Goal: Transaction & Acquisition: Download file/media

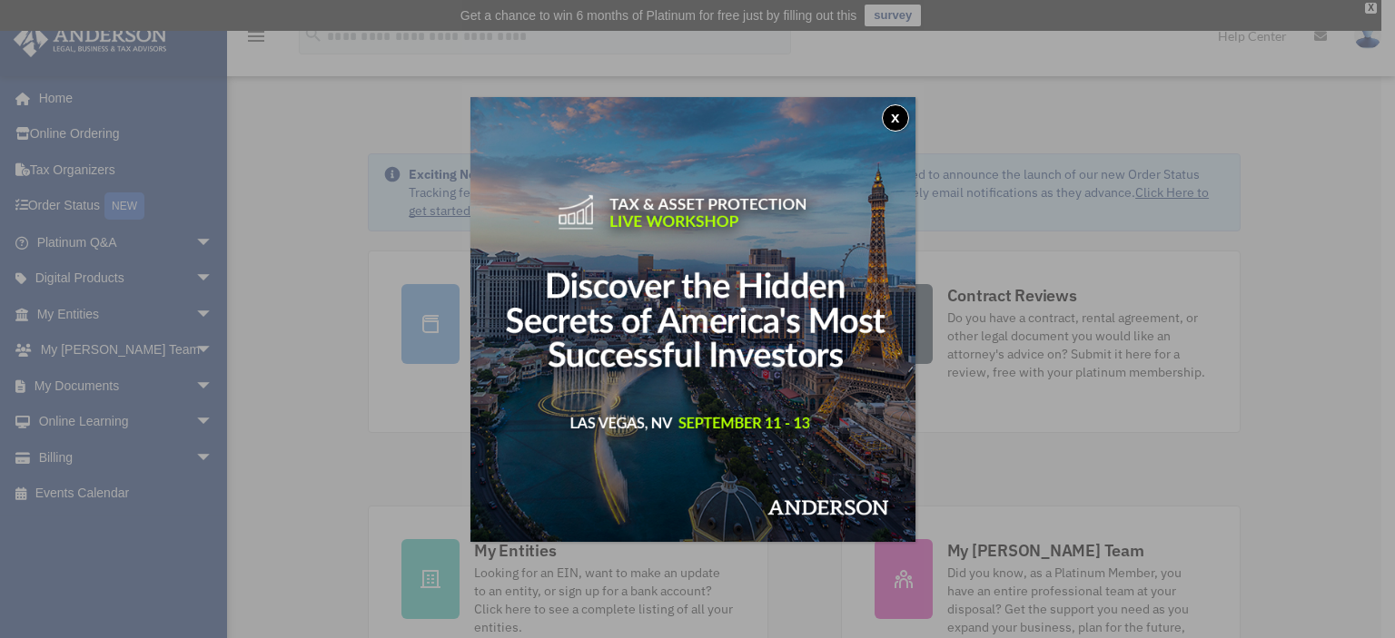
click at [196, 379] on div "x" at bounding box center [697, 319] width 1395 height 638
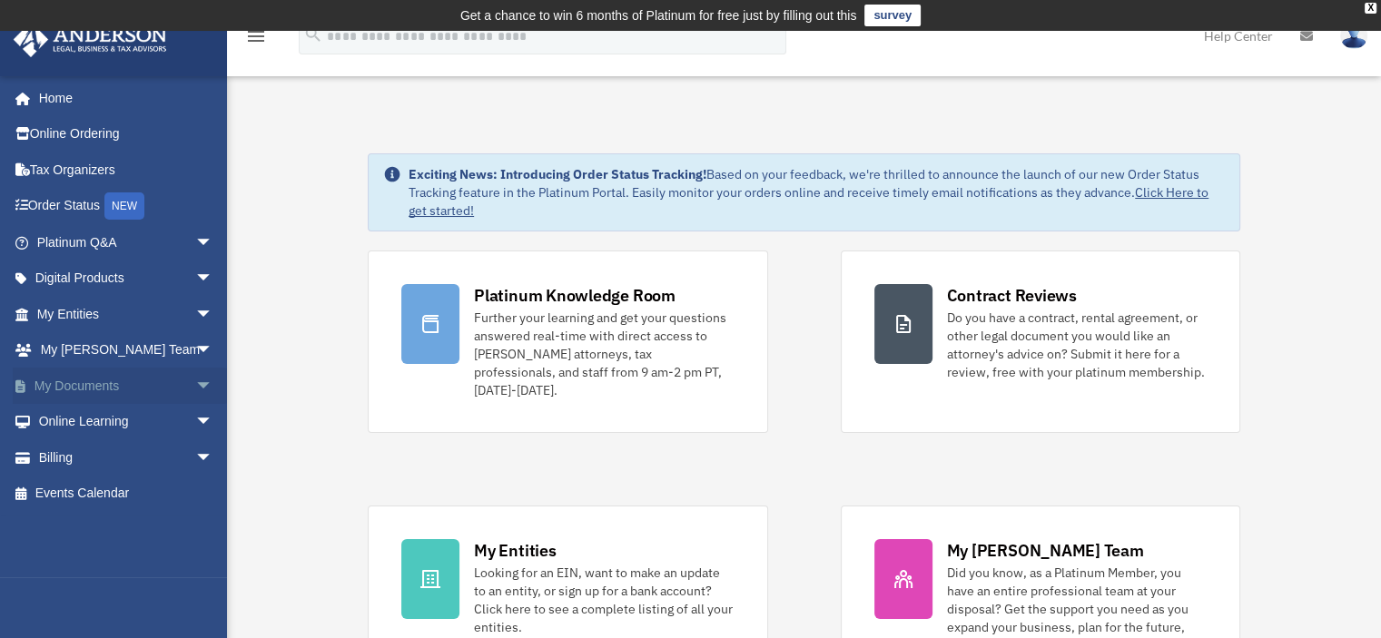
click at [195, 381] on span "arrow_drop_down" at bounding box center [213, 386] width 36 height 37
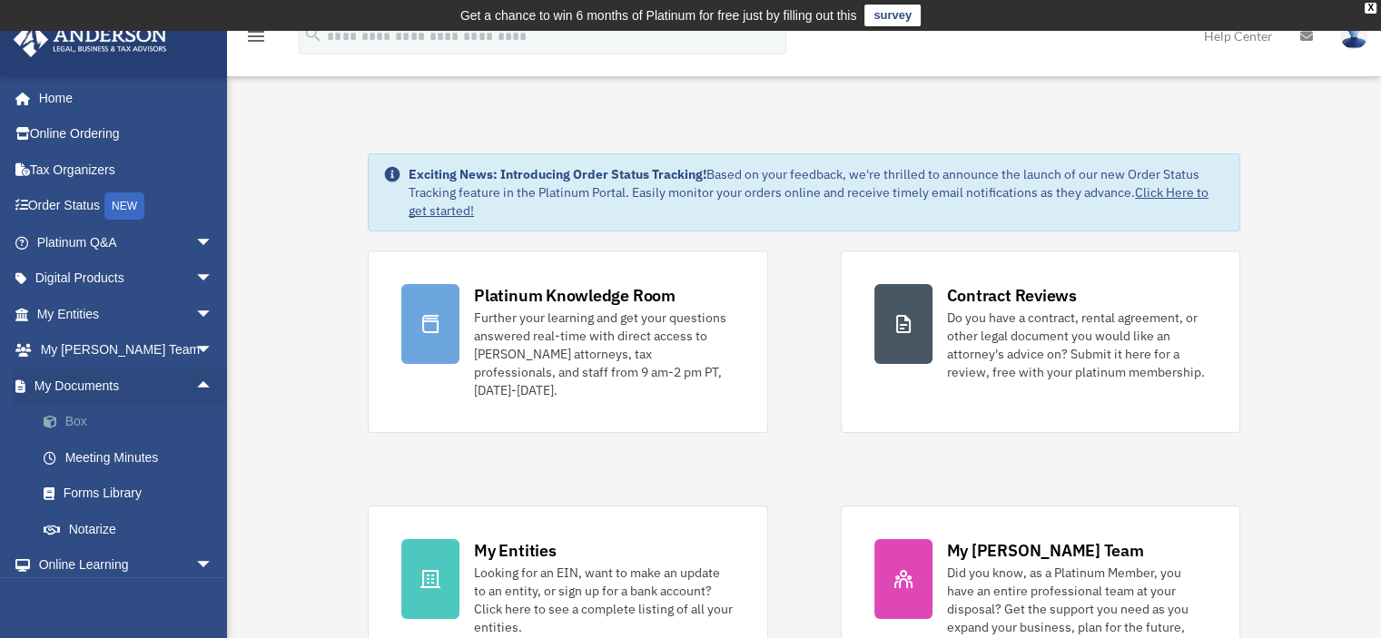
click at [71, 420] on link "Box" at bounding box center [132, 422] width 215 height 36
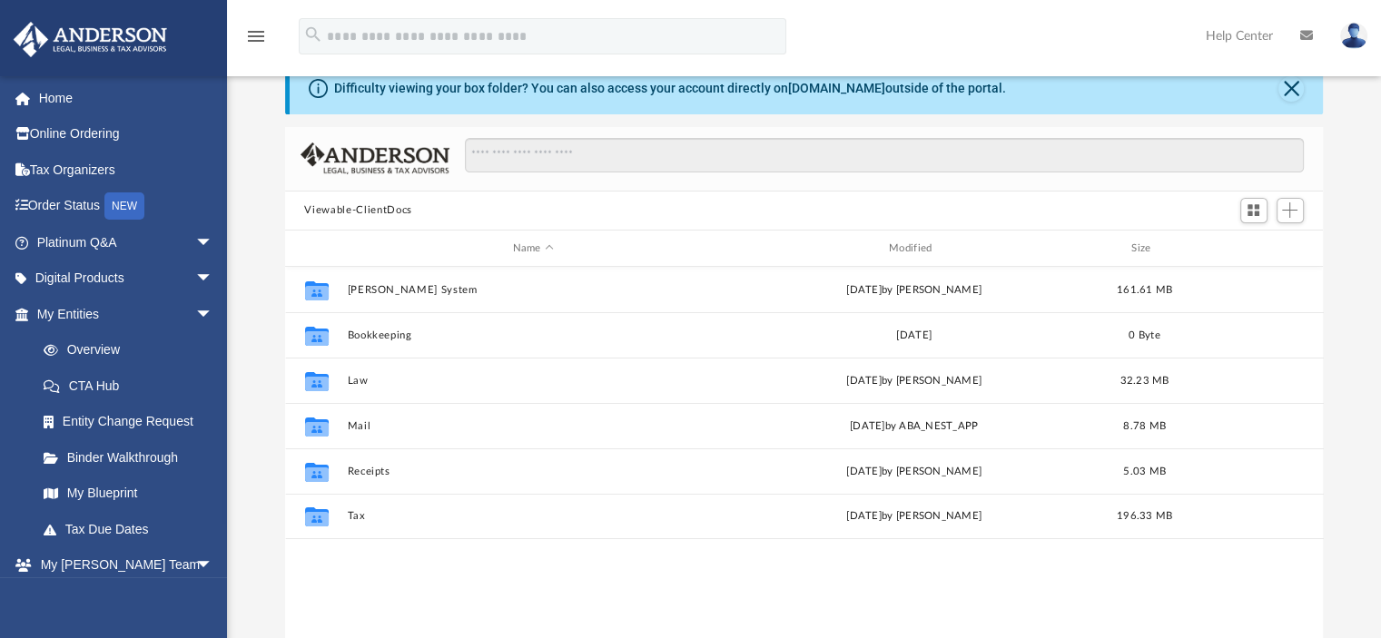
scroll to position [78, 0]
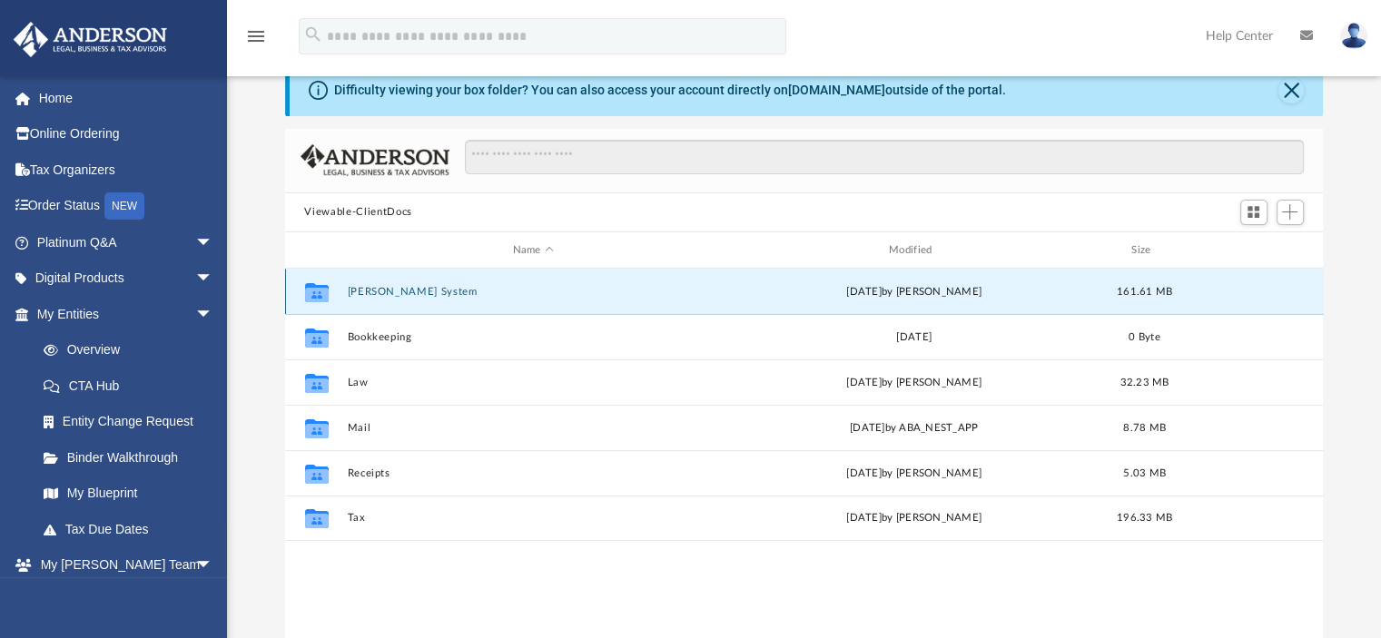
click at [527, 286] on button "[PERSON_NAME] System" at bounding box center [533, 292] width 372 height 12
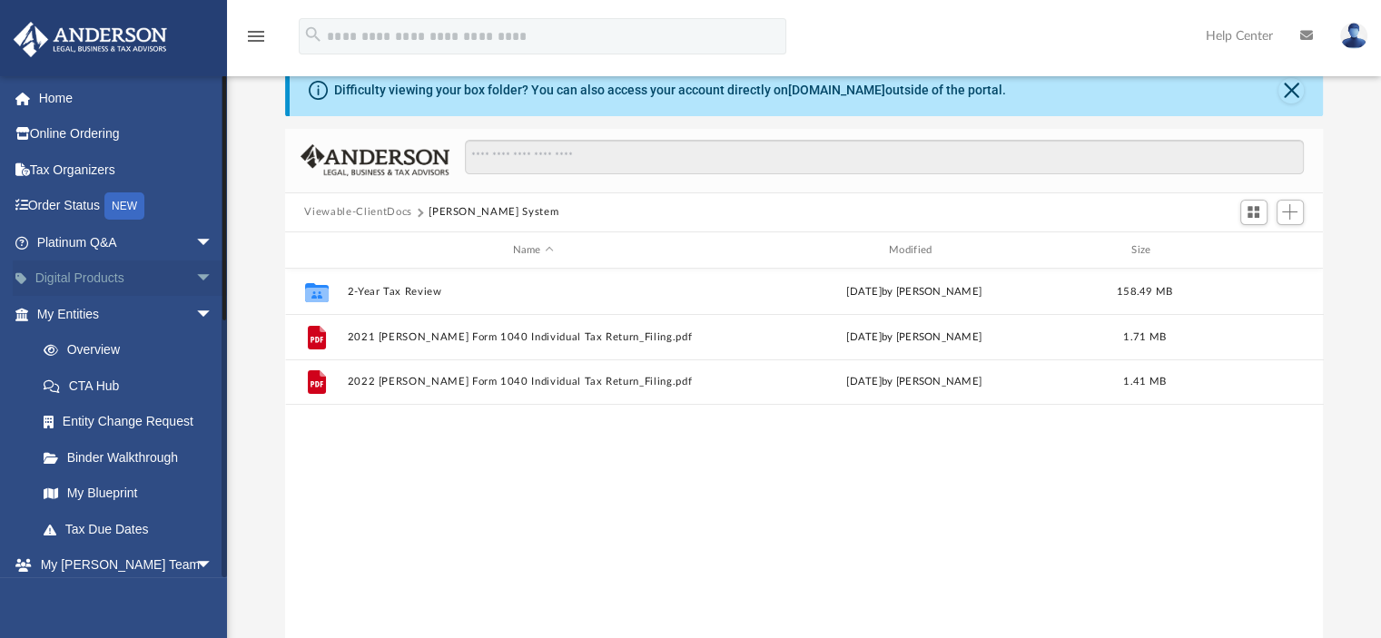
click at [207, 279] on span "arrow_drop_down" at bounding box center [213, 279] width 36 height 37
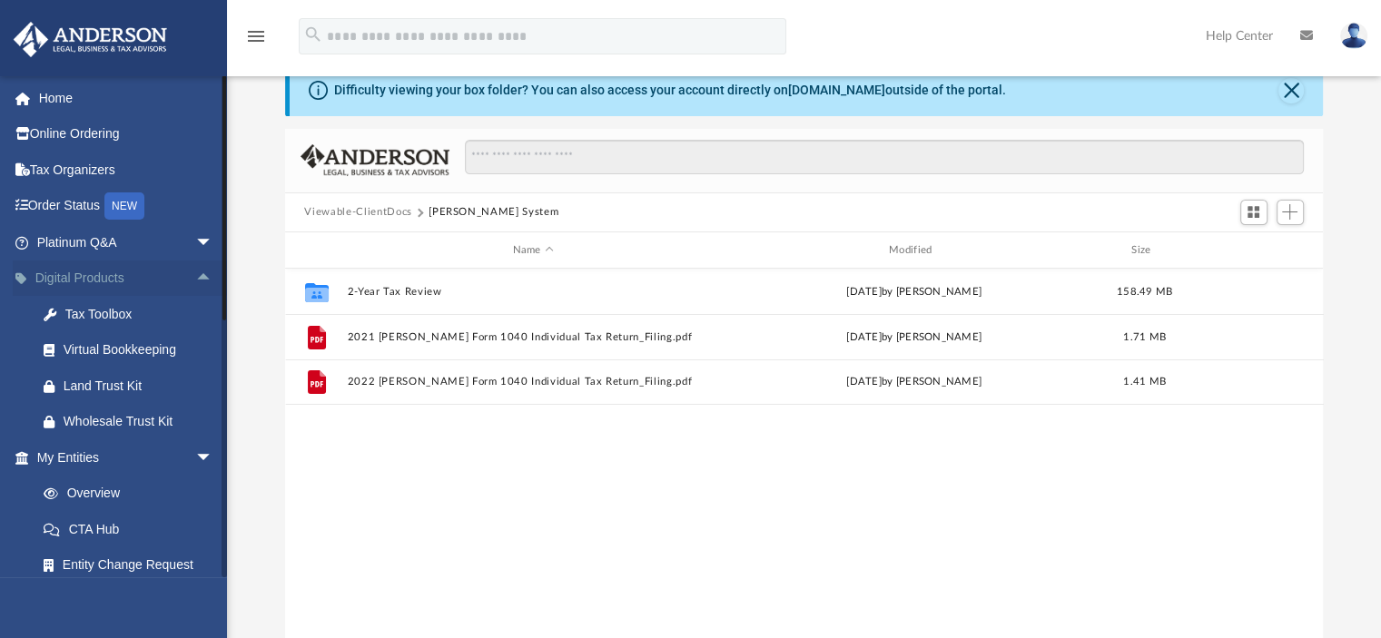
click at [207, 279] on span "arrow_drop_up" at bounding box center [213, 279] width 36 height 37
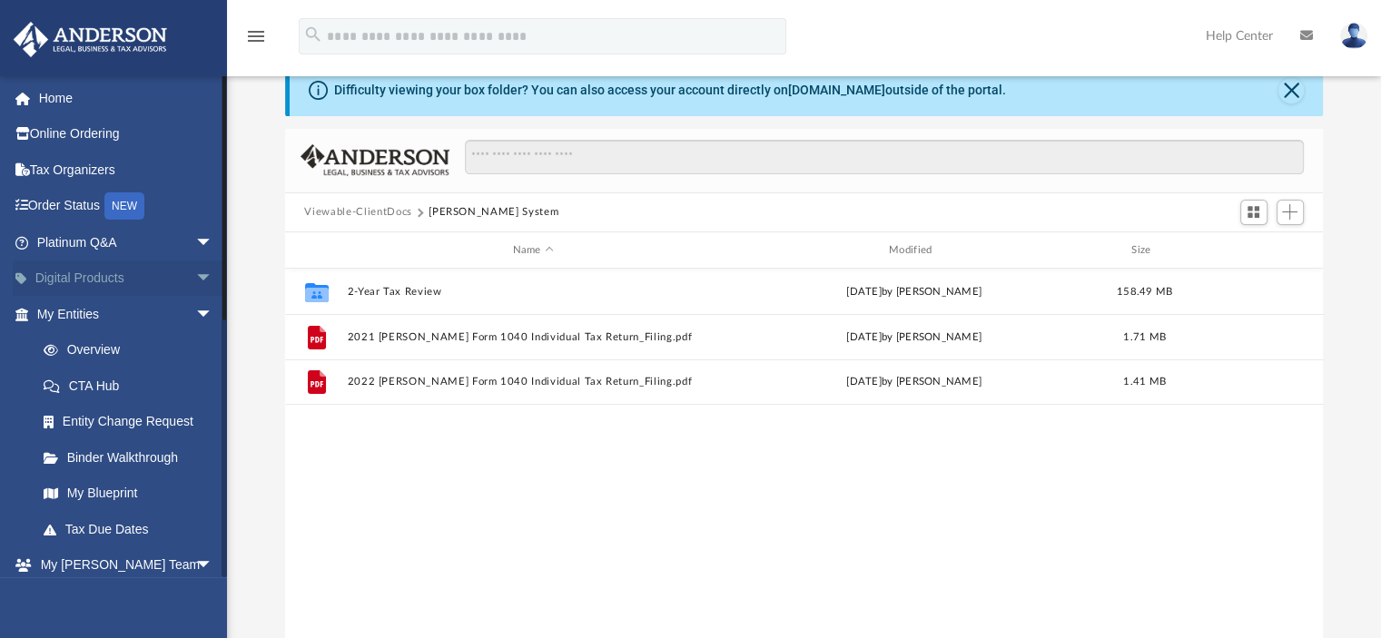
click at [207, 279] on span "arrow_drop_down" at bounding box center [213, 279] width 36 height 37
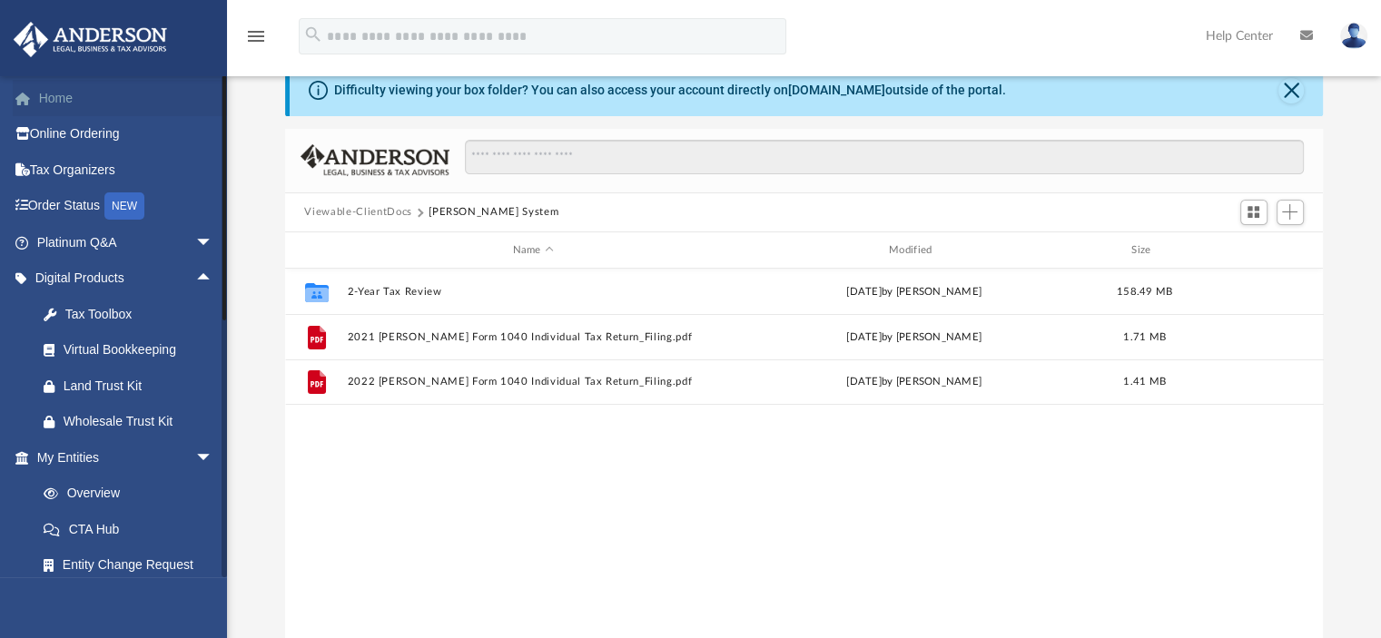
click at [45, 102] on link "Home" at bounding box center [127, 98] width 228 height 36
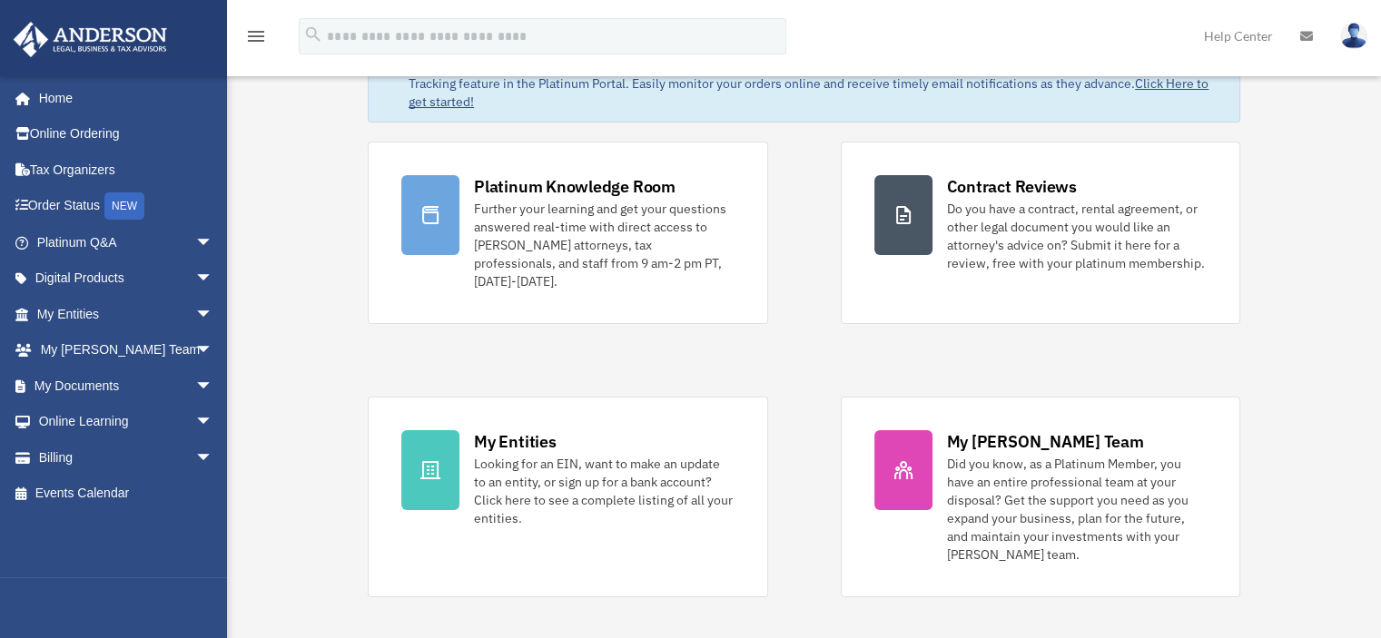
scroll to position [109, 0]
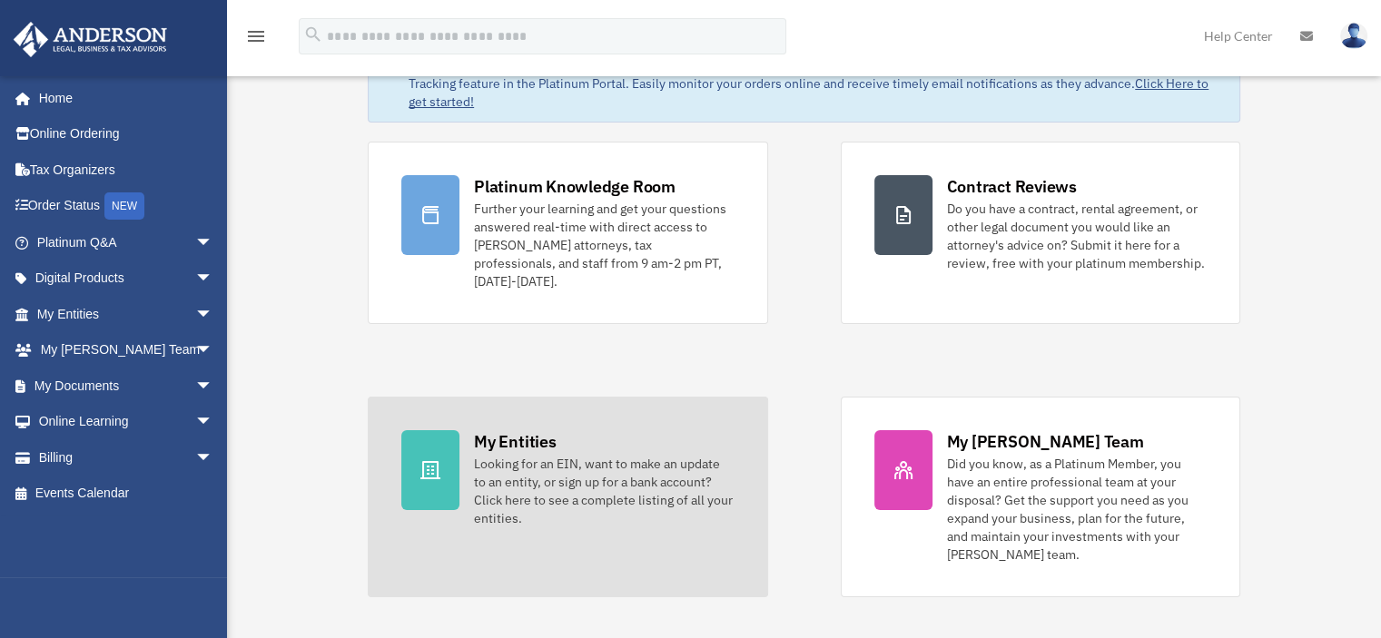
click at [433, 469] on div at bounding box center [430, 470] width 58 height 80
click at [529, 430] on div "My Entities" at bounding box center [515, 441] width 82 height 23
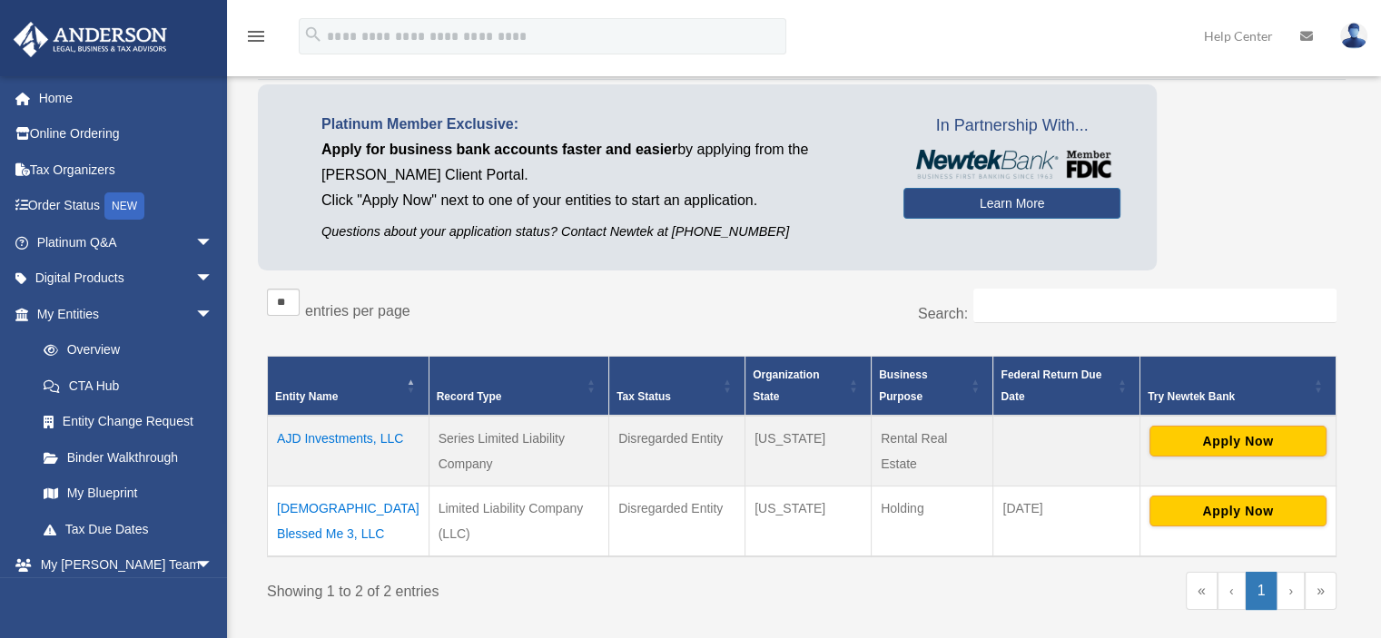
scroll to position [327, 0]
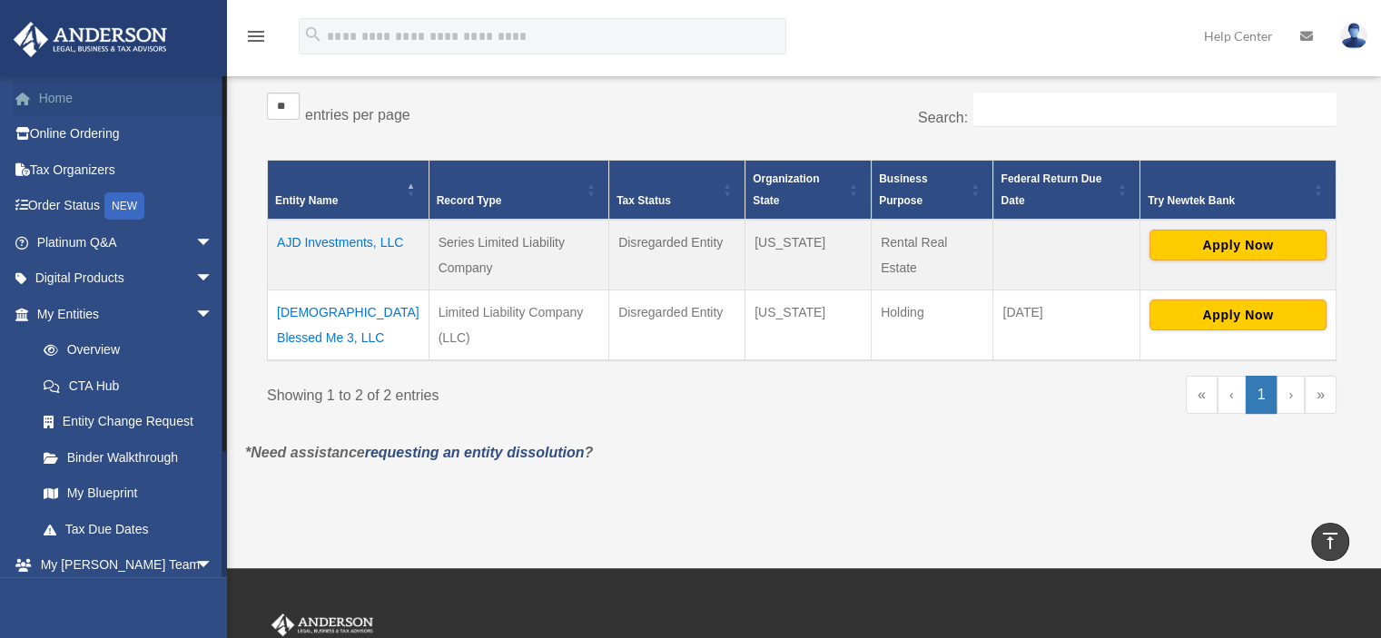
click at [47, 102] on link "Home" at bounding box center [127, 98] width 228 height 36
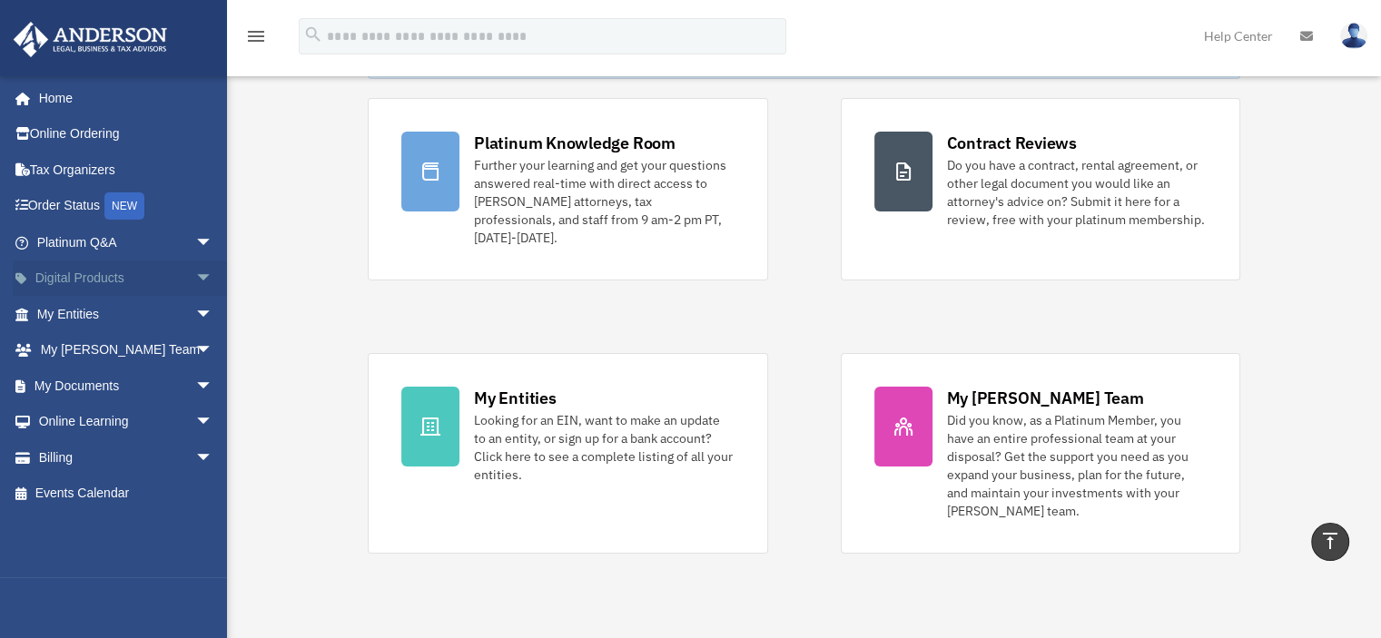
scroll to position [149, 0]
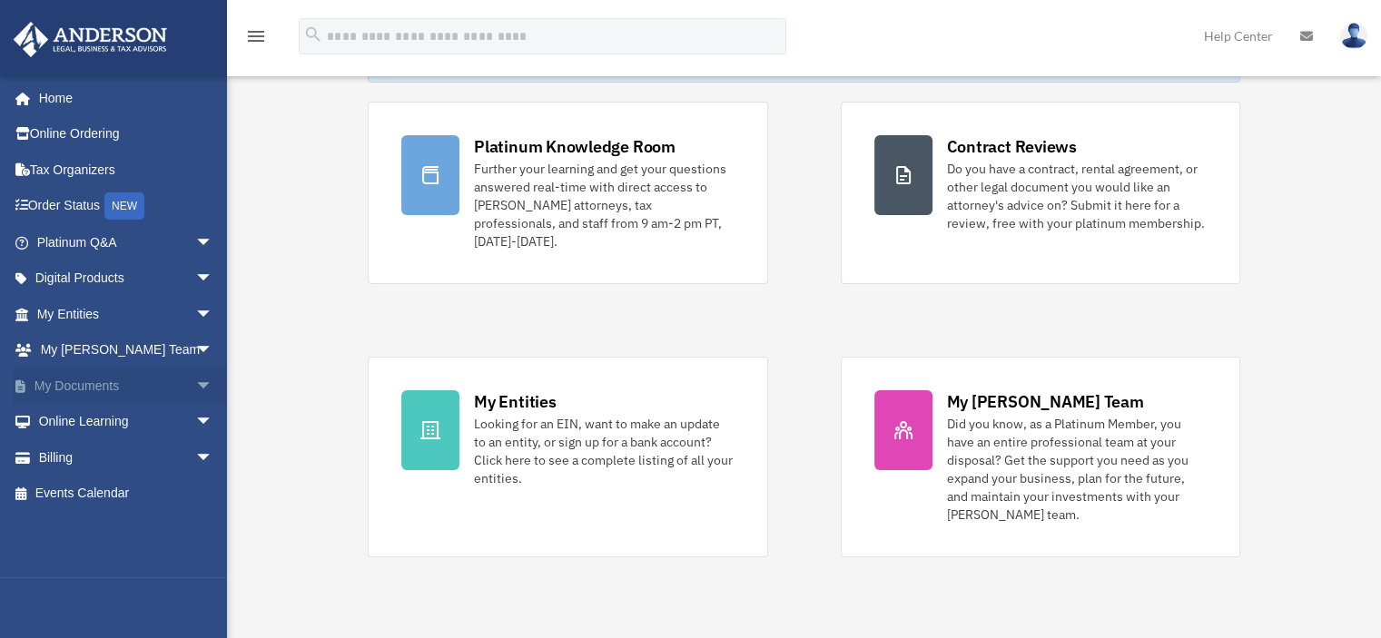
click at [195, 382] on span "arrow_drop_down" at bounding box center [213, 386] width 36 height 37
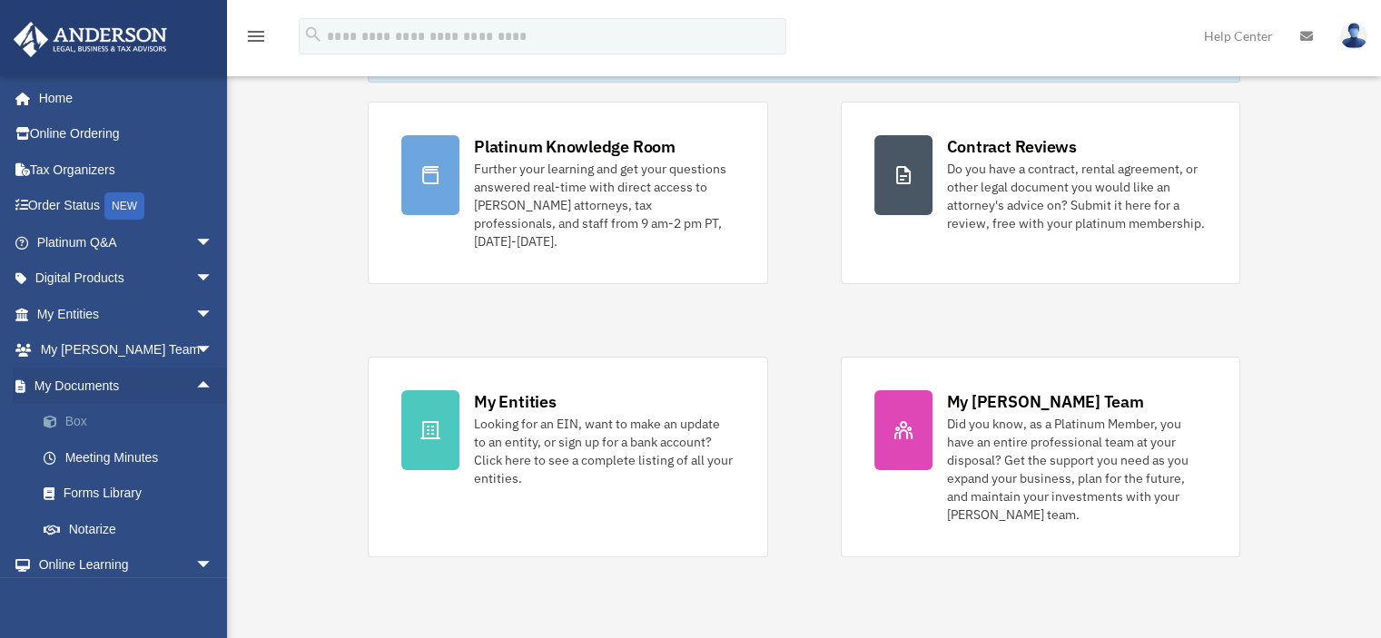
click at [85, 431] on link "Box" at bounding box center [132, 422] width 215 height 36
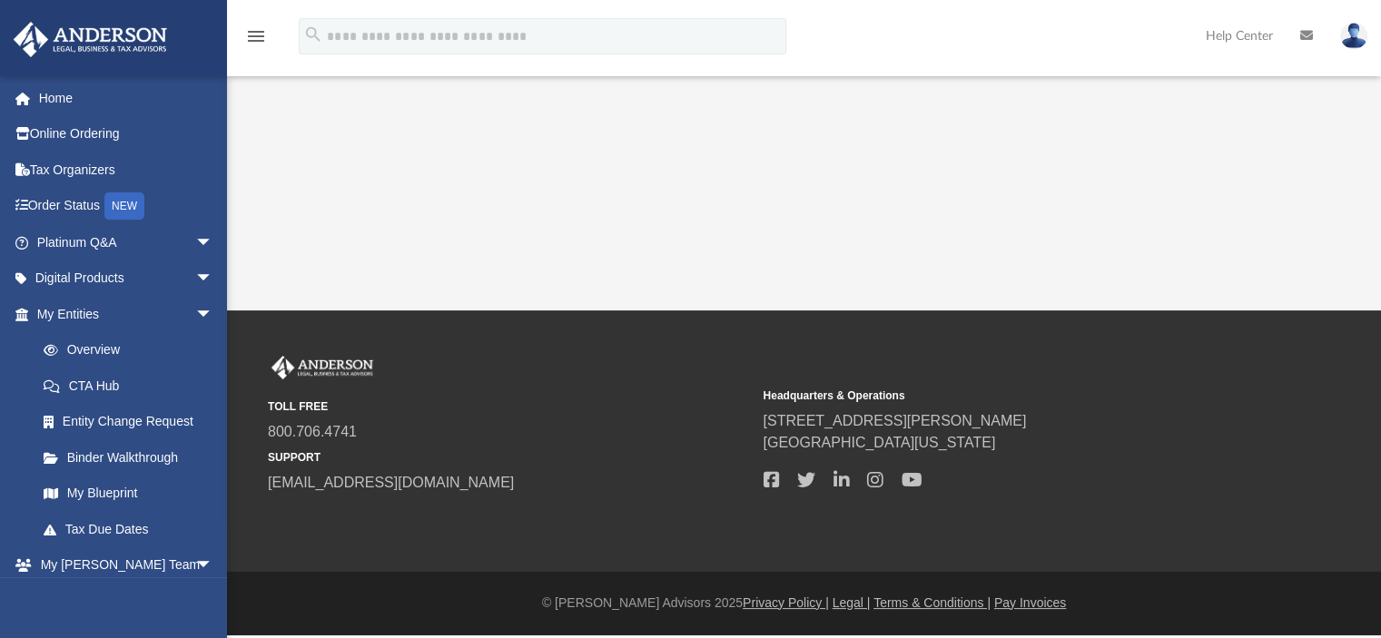
click at [83, 415] on link "Entity Change Request" at bounding box center [132, 422] width 215 height 36
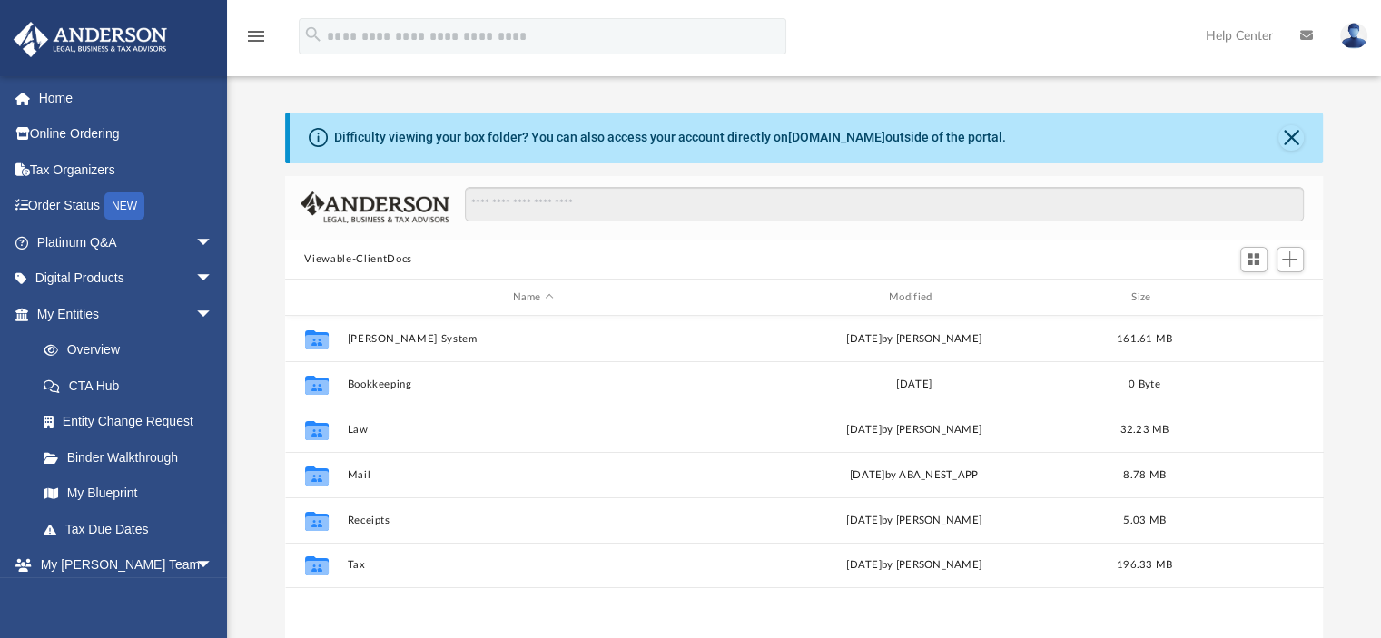
scroll to position [15, 15]
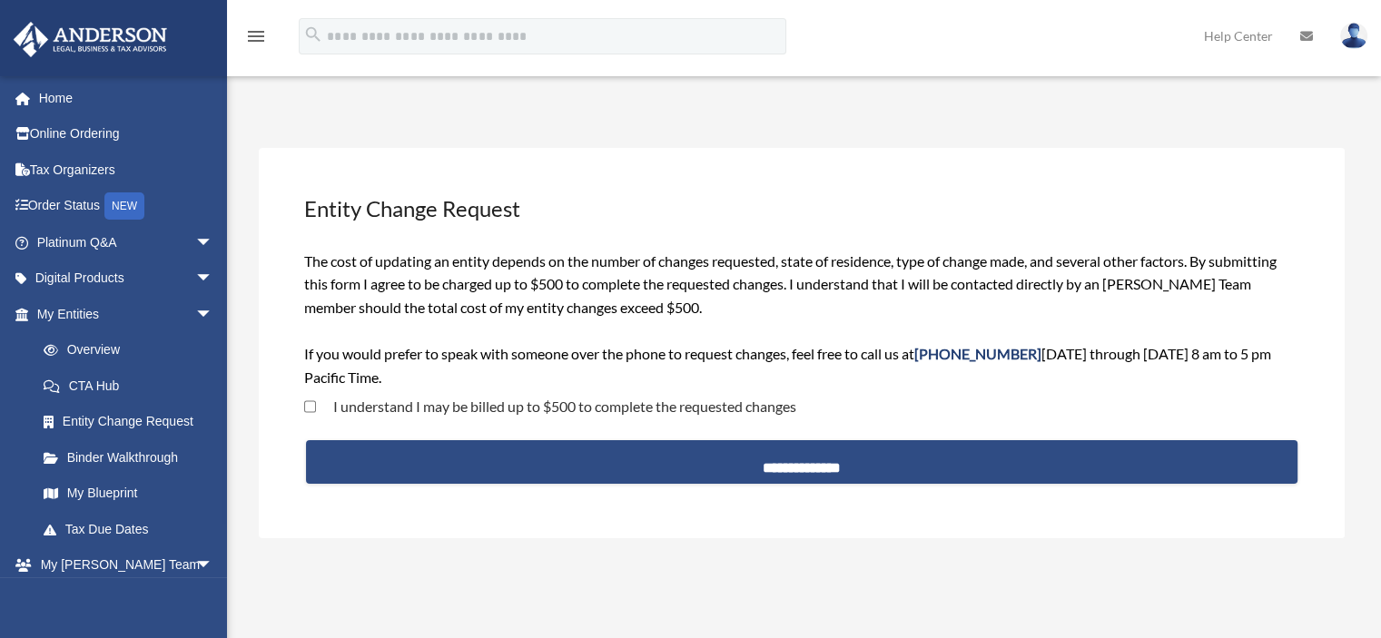
click at [260, 391] on div "**********" at bounding box center [802, 343] width 1086 height 390
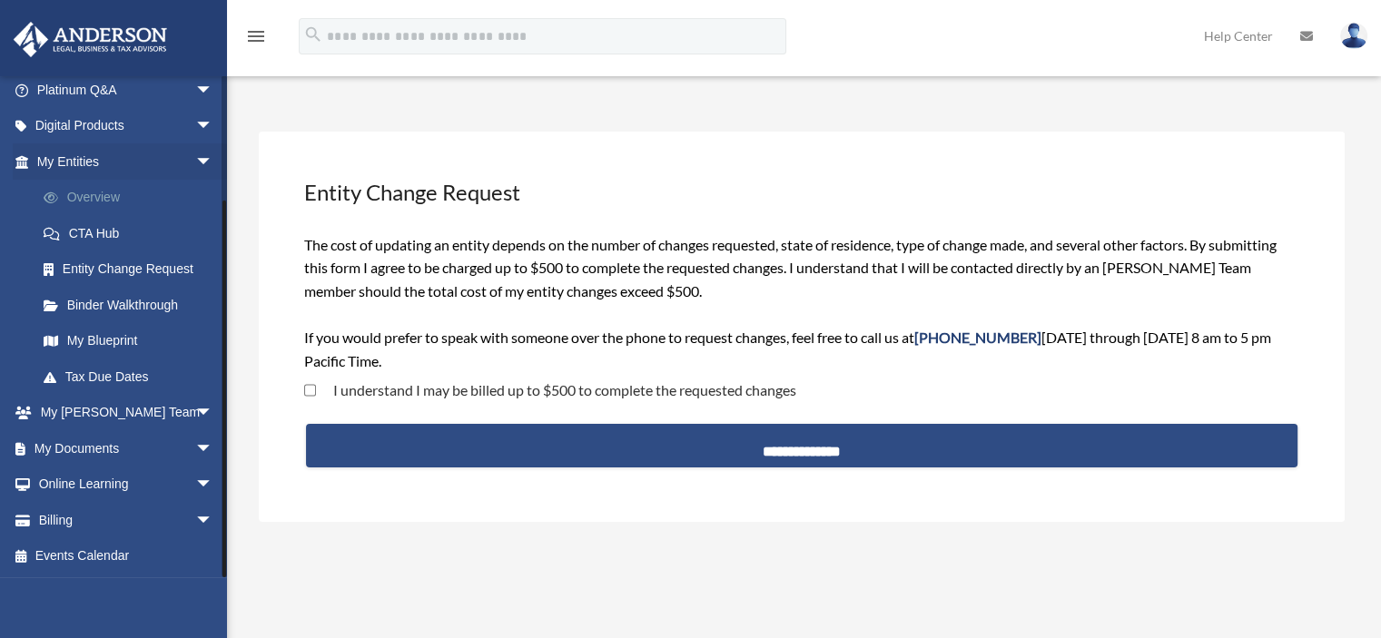
scroll to position [48, 0]
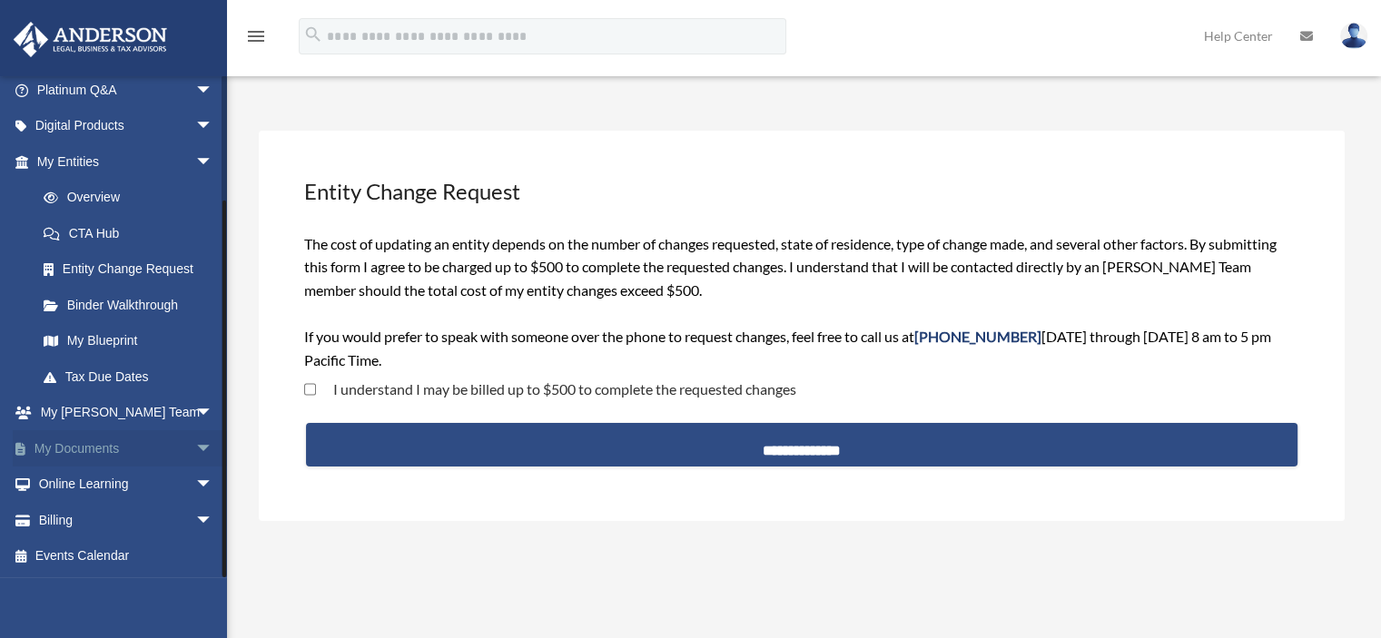
click at [195, 452] on span "arrow_drop_down" at bounding box center [213, 448] width 36 height 37
click at [151, 447] on link "My Documents arrow_drop_up" at bounding box center [127, 448] width 228 height 36
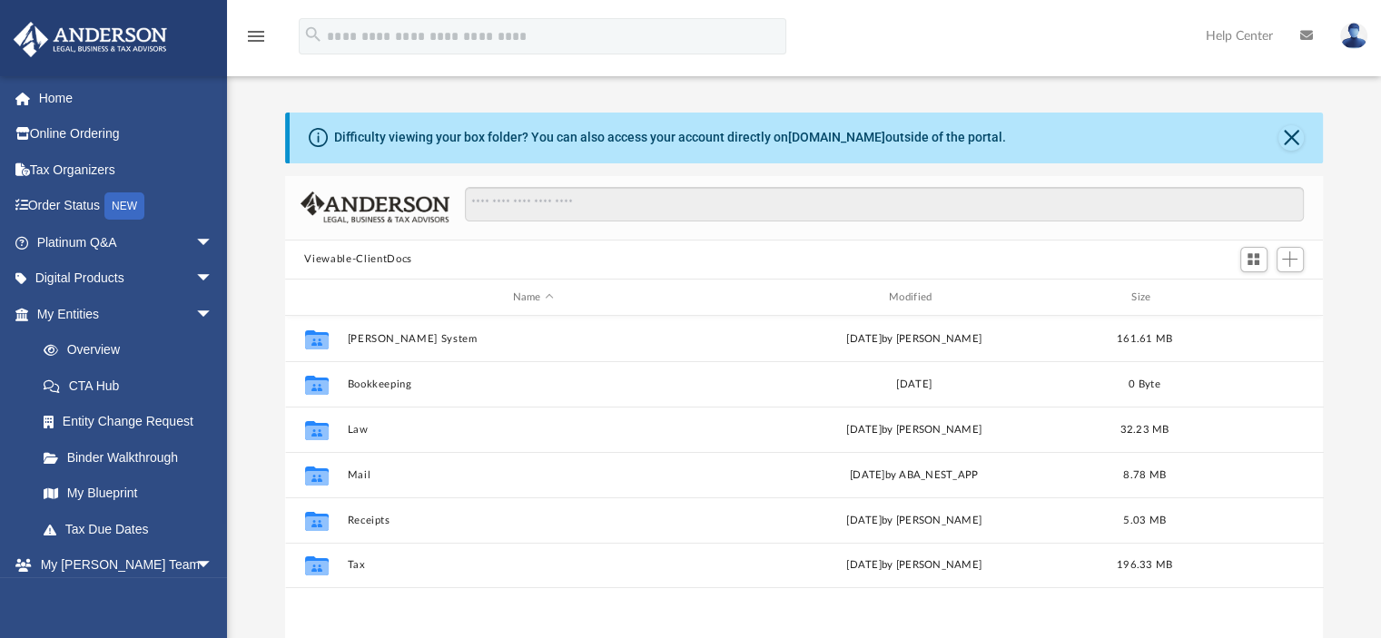
scroll to position [399, 1024]
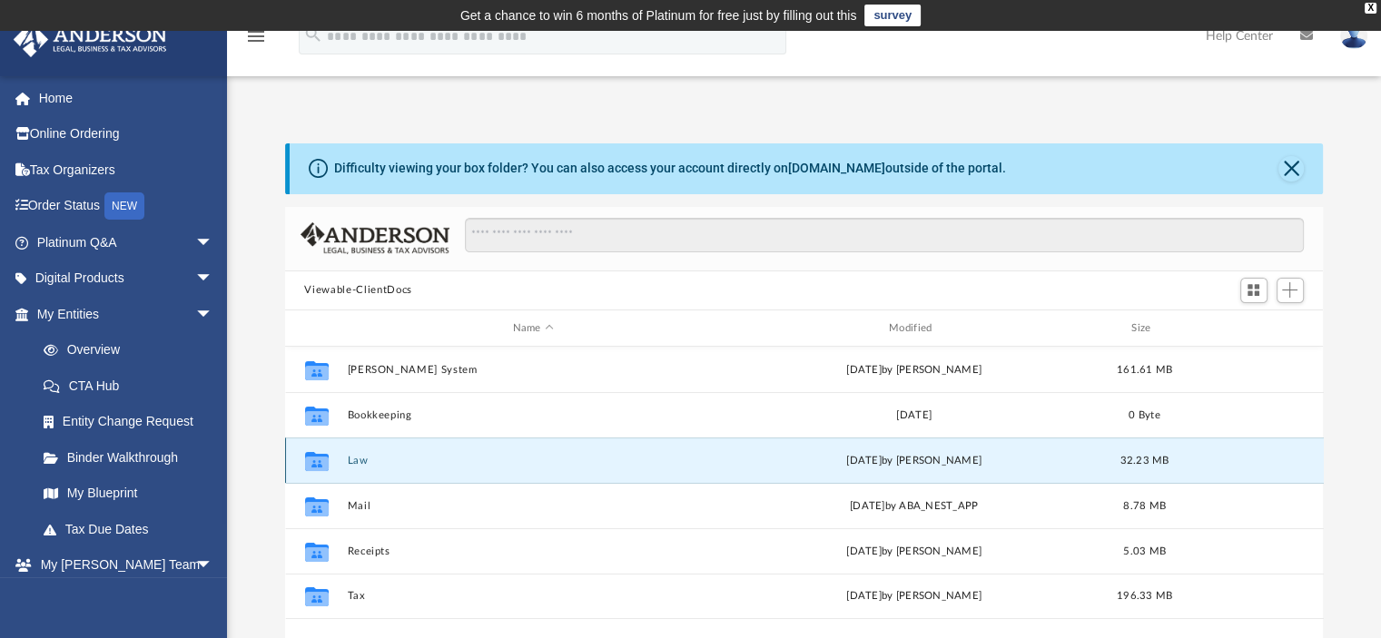
click at [566, 459] on button "Law" at bounding box center [533, 461] width 372 height 12
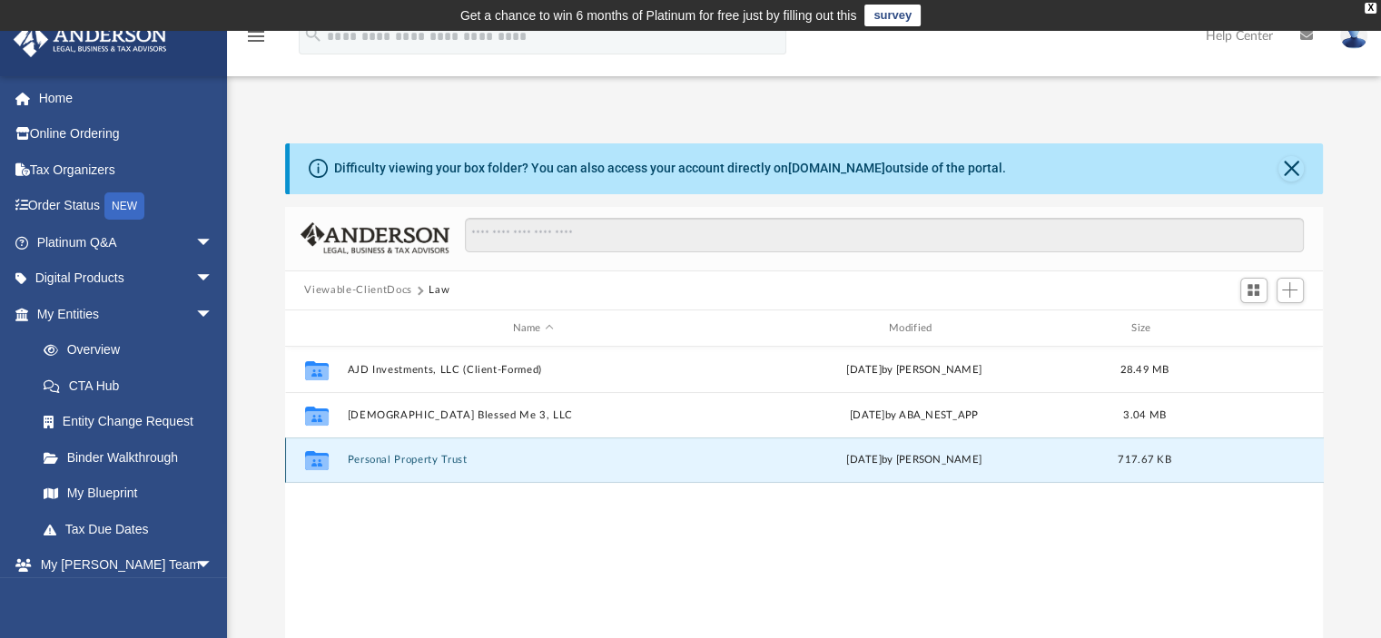
click at [566, 459] on button "Personal Property Trust" at bounding box center [533, 461] width 372 height 12
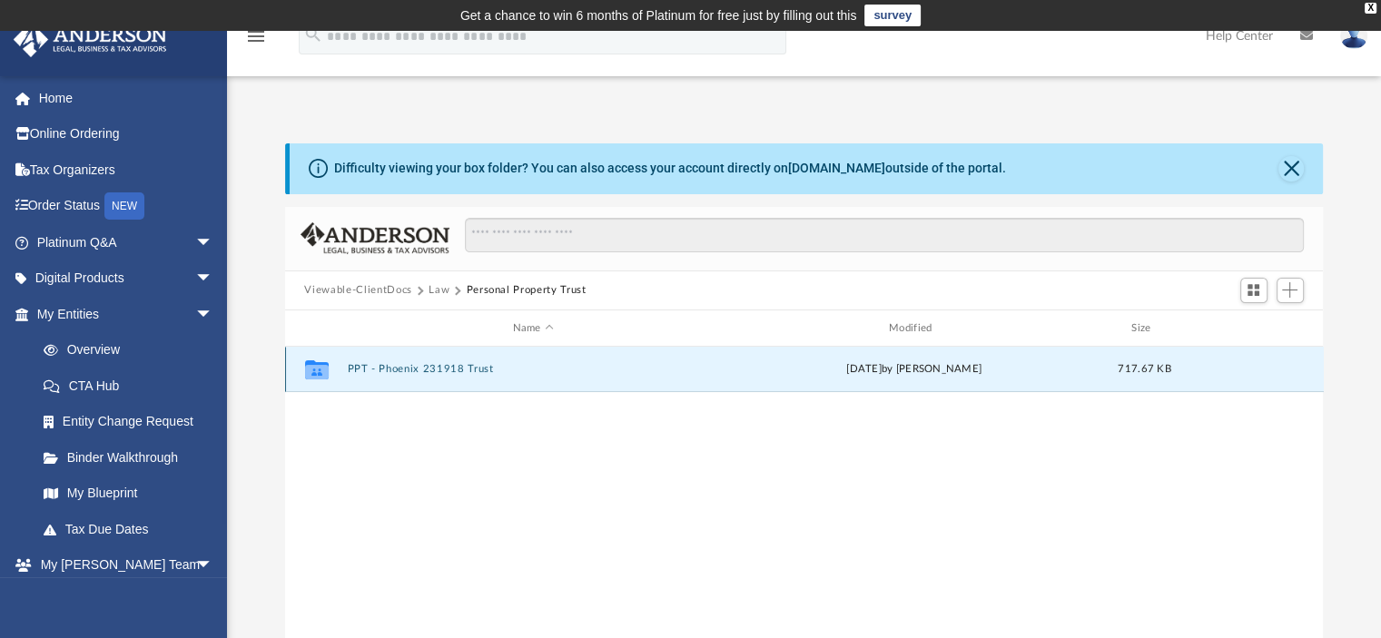
click at [470, 374] on button "PPT - Phoenix 231918 Trust" at bounding box center [533, 370] width 372 height 12
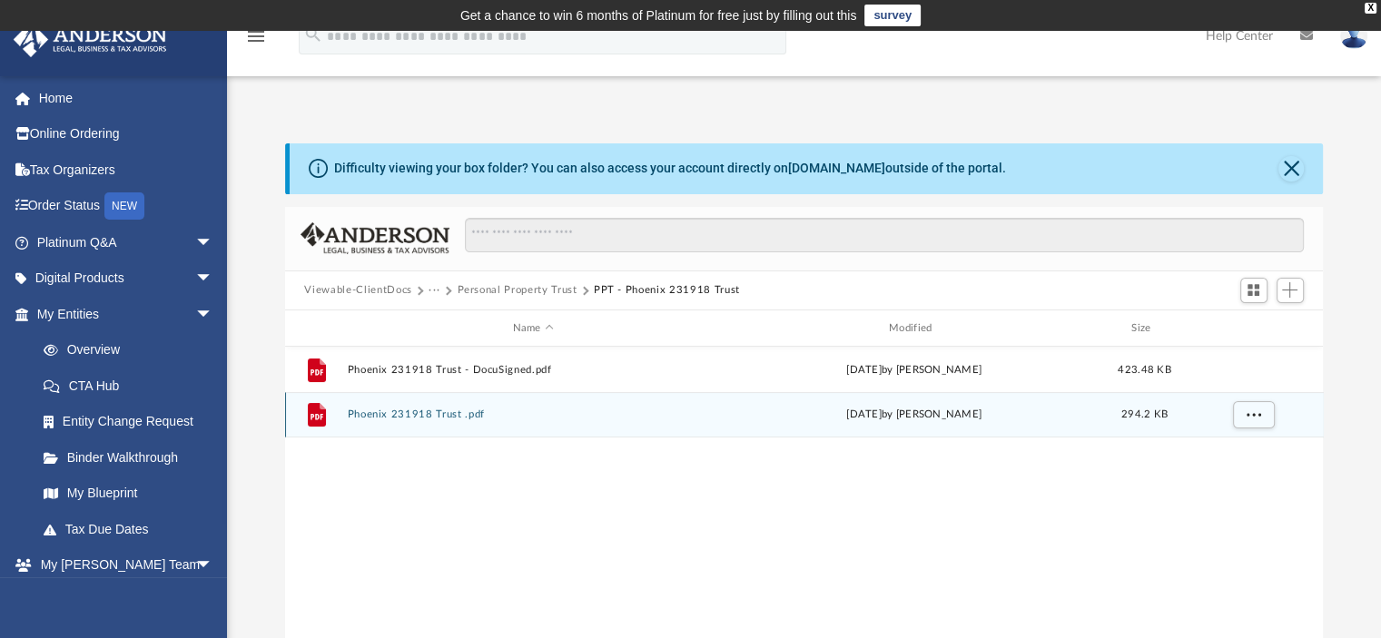
click at [312, 417] on icon "grid" at bounding box center [316, 416] width 13 height 5
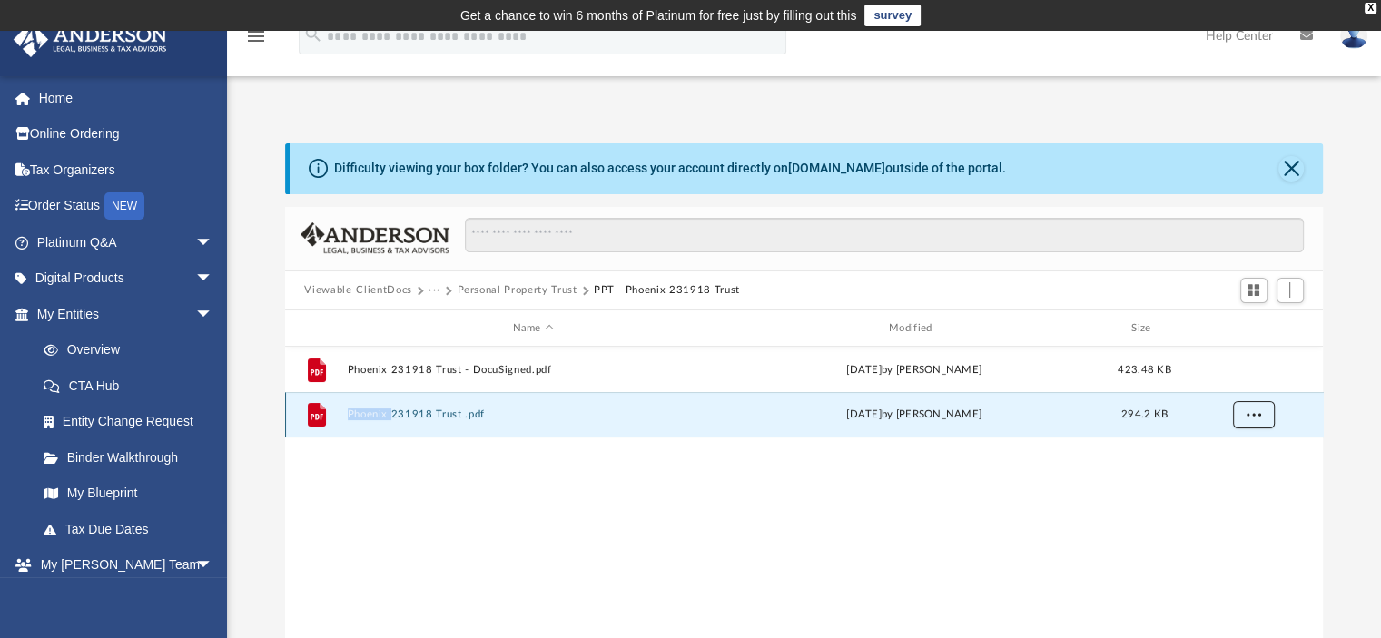
click at [1257, 414] on span "More options" at bounding box center [1253, 415] width 15 height 10
click at [1237, 483] on li "Download" at bounding box center [1237, 480] width 53 height 19
click at [1297, 172] on button "Close" at bounding box center [1291, 168] width 25 height 25
